Goal: Task Accomplishment & Management: Manage account settings

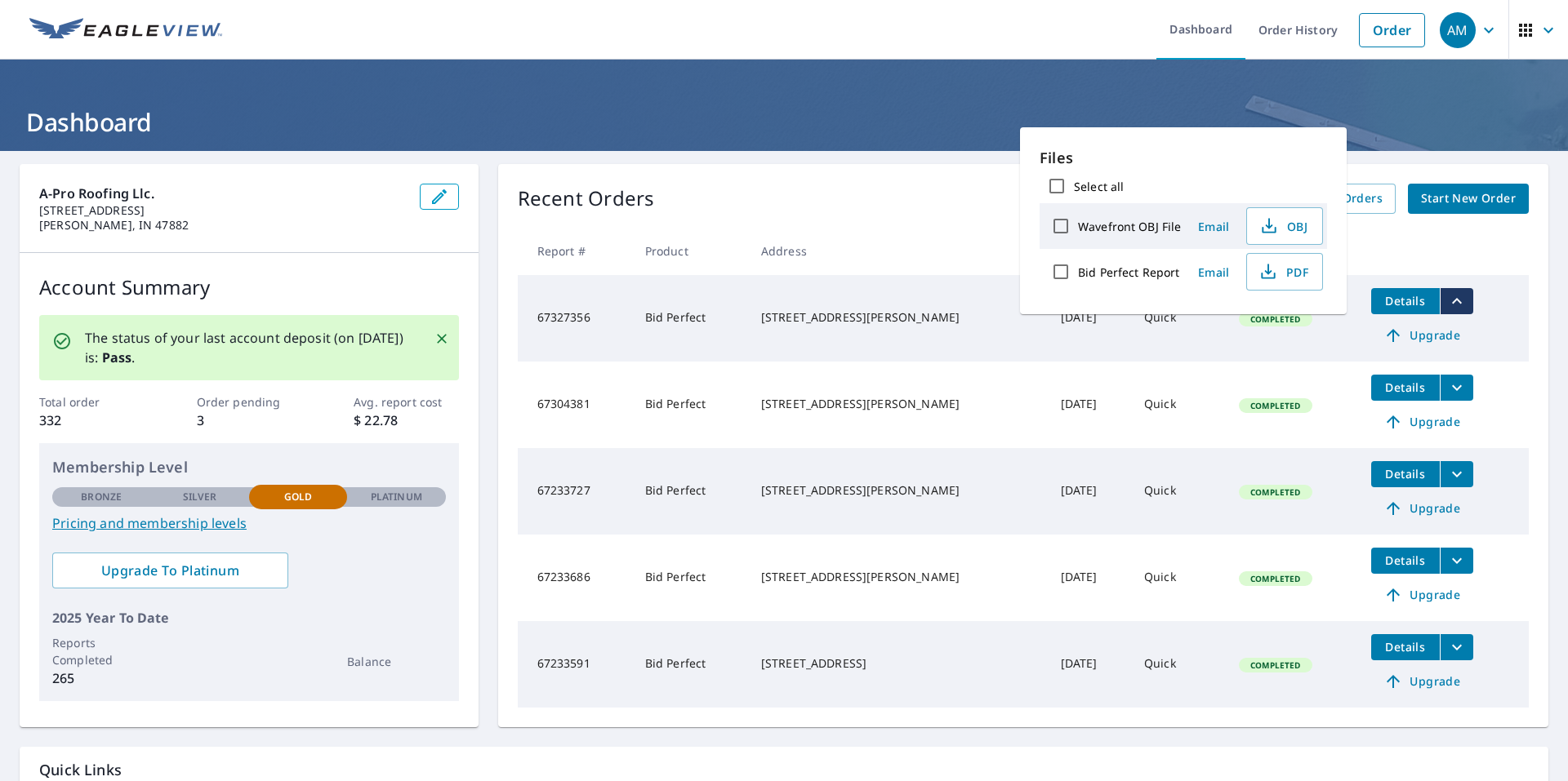
click at [893, 71] on header "Dashboard" at bounding box center [784, 105] width 1568 height 92
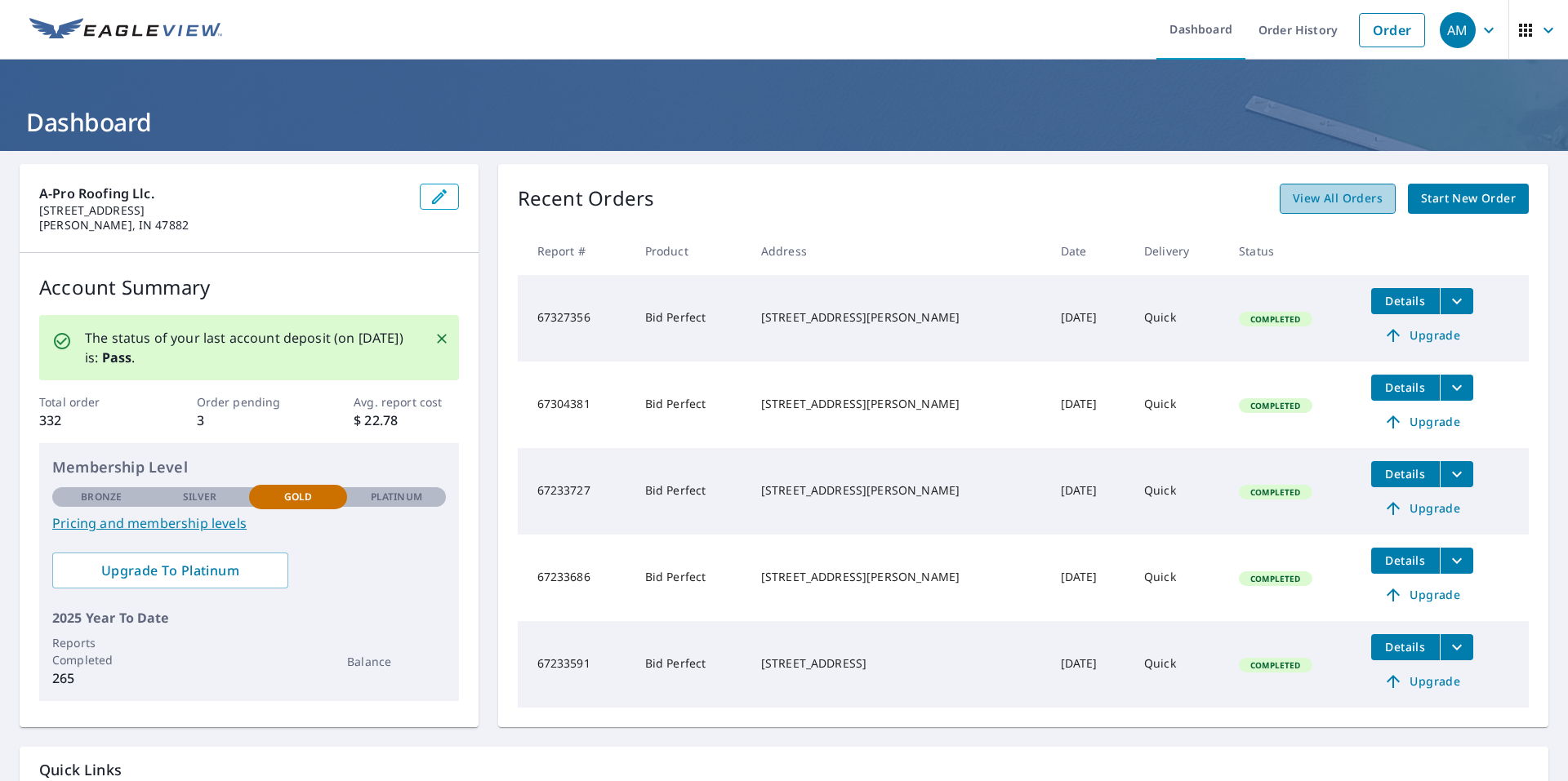
click at [1307, 194] on span "View All Orders" at bounding box center [1338, 198] width 90 height 20
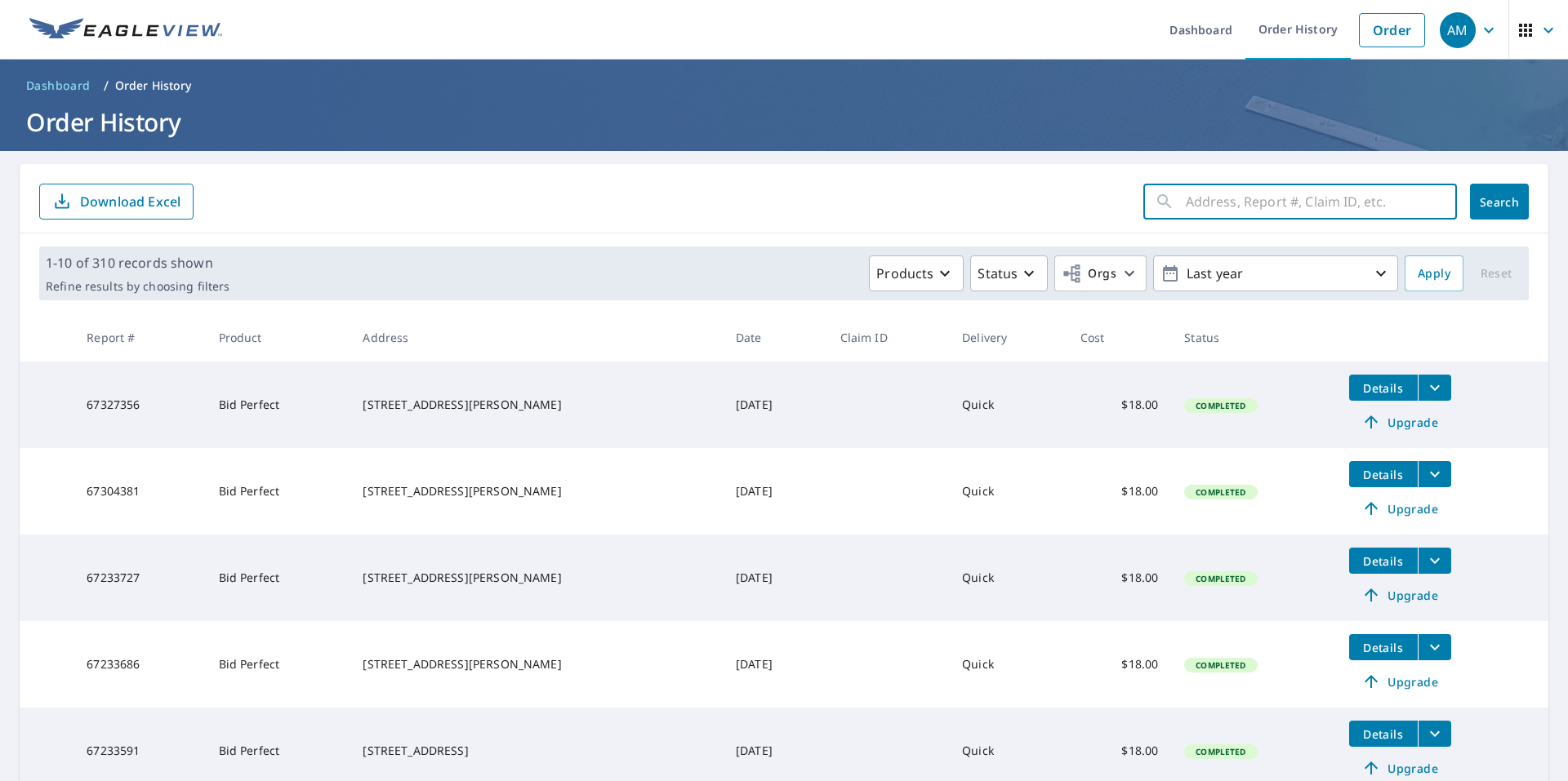
click at [1203, 195] on input "text" at bounding box center [1321, 201] width 271 height 46
type input "[PERSON_NAME]"
click button "Search" at bounding box center [1500, 201] width 59 height 36
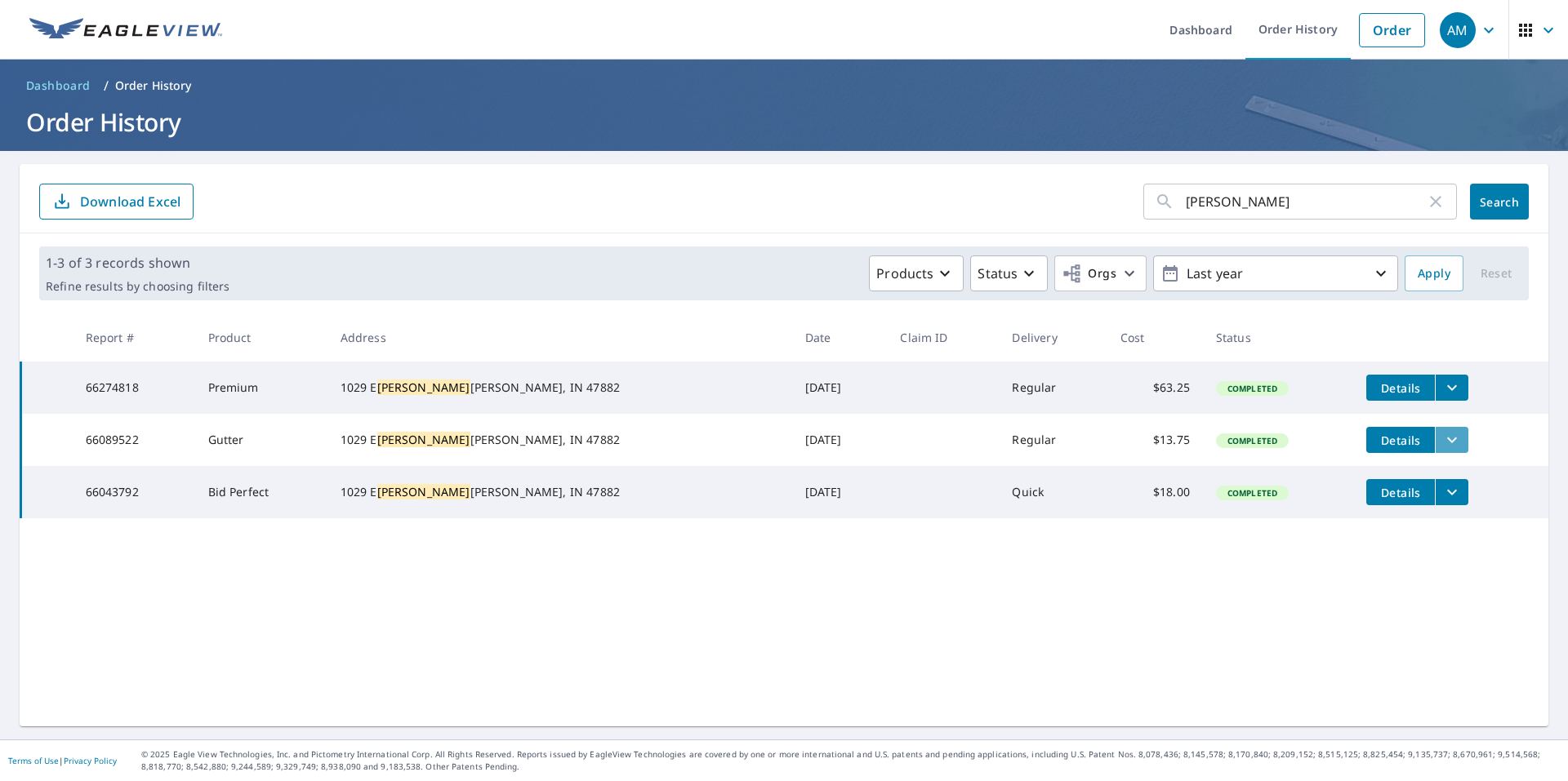
click at [1442, 444] on icon "filesDropdownBtn-66089522" at bounding box center [1452, 440] width 20 height 20
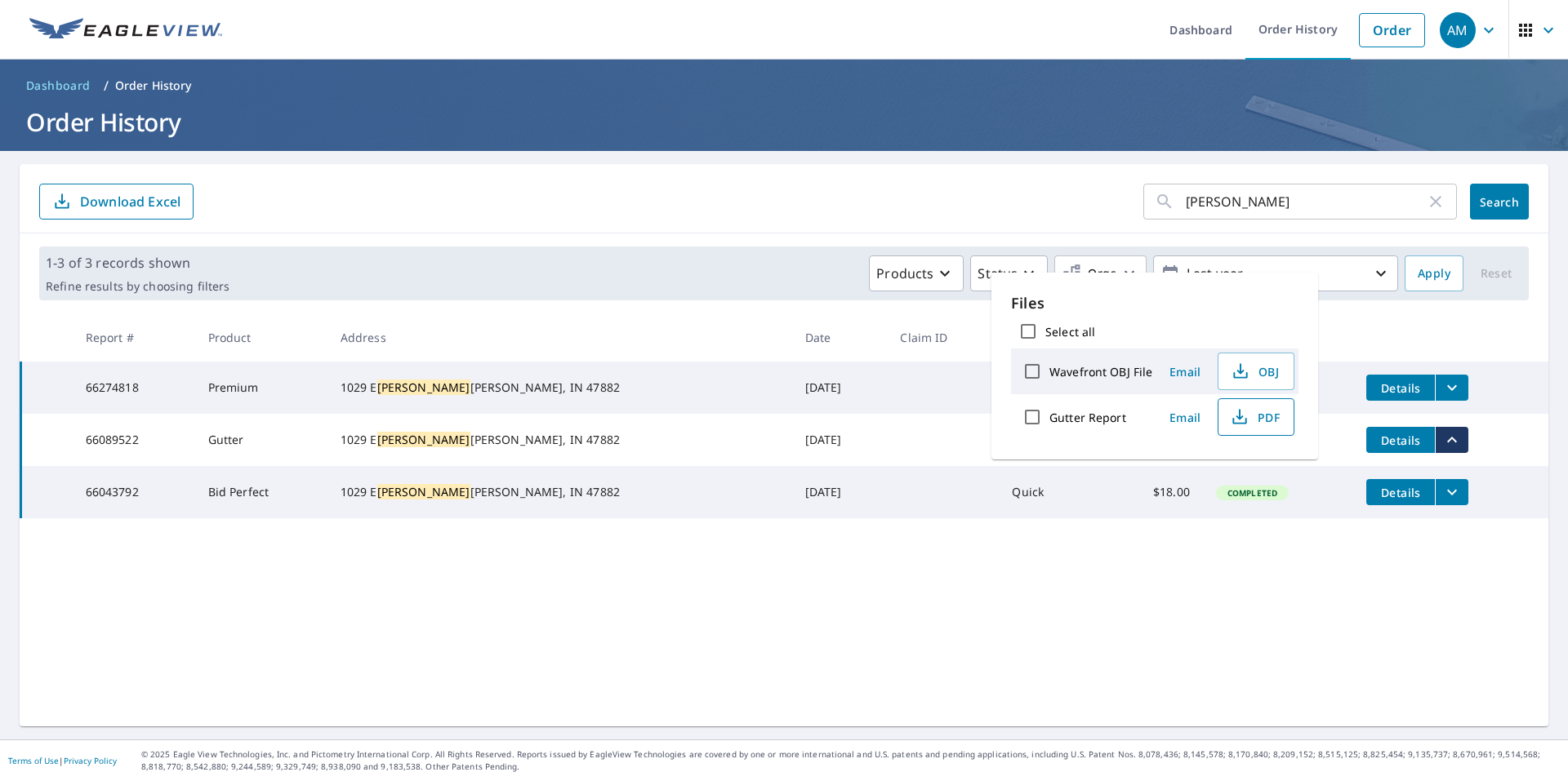
click at [1276, 416] on span "PDF" at bounding box center [1254, 418] width 53 height 20
